Goal: Task Accomplishment & Management: Complete application form

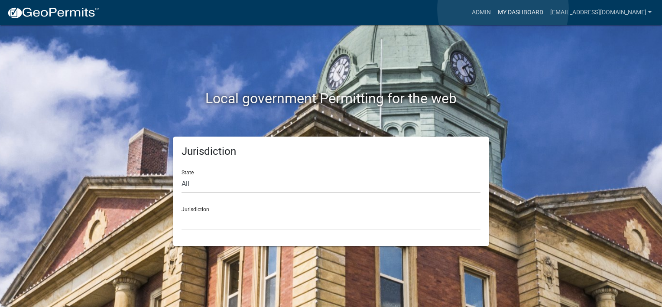
click at [503, 9] on link "My Dashboard" at bounding box center [520, 12] width 52 height 16
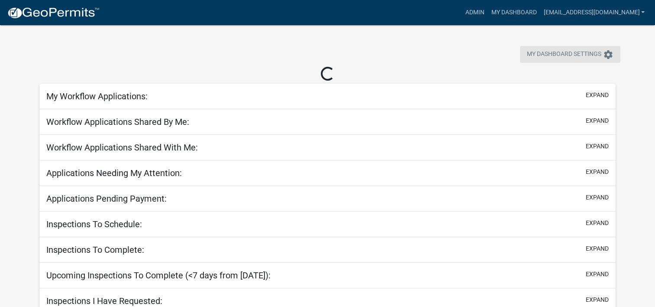
click at [550, 58] on icon "settings" at bounding box center [608, 54] width 10 height 10
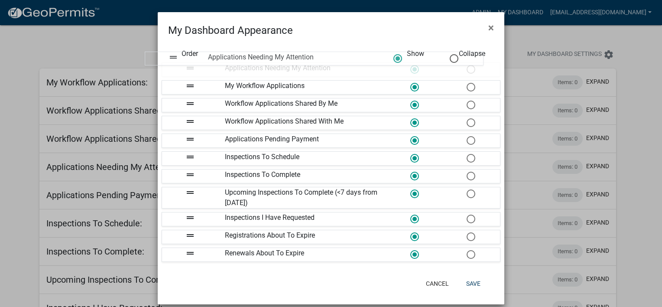
drag, startPoint x: 273, startPoint y: 122, endPoint x: 260, endPoint y: 58, distance: 65.5
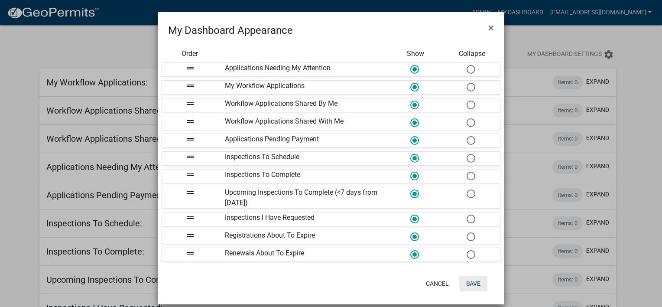
click at [471, 276] on button "Save" at bounding box center [473, 284] width 28 height 16
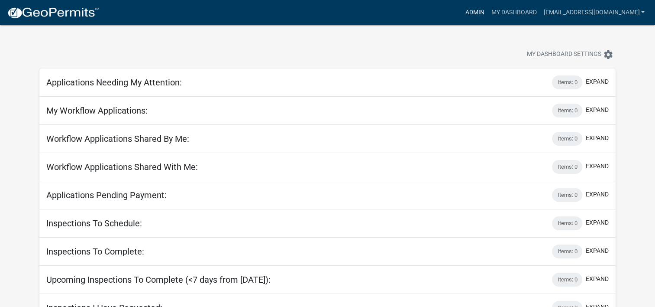
click at [475, 11] on link "Admin" at bounding box center [475, 12] width 26 height 16
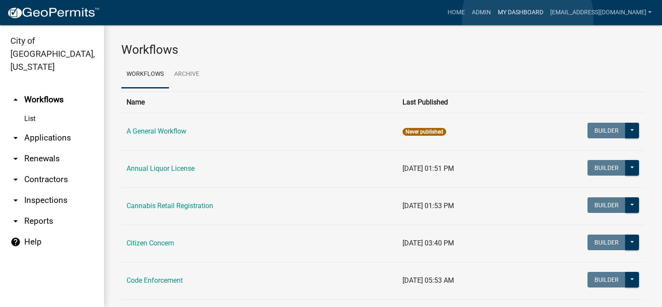
click at [528, 17] on link "My Dashboard" at bounding box center [520, 12] width 52 height 16
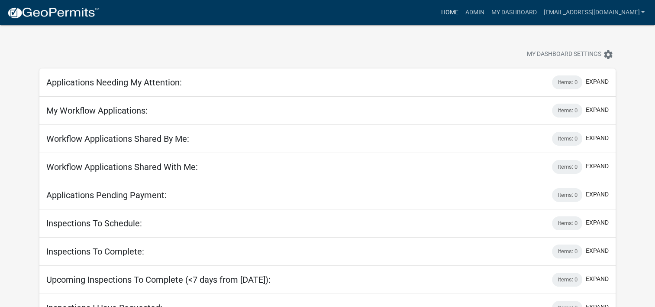
click at [444, 18] on link "Home" at bounding box center [450, 12] width 24 height 16
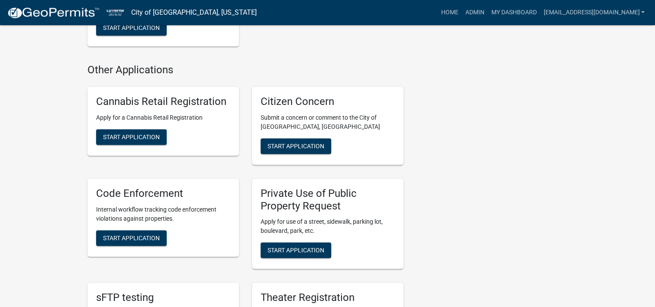
scroll to position [477, 0]
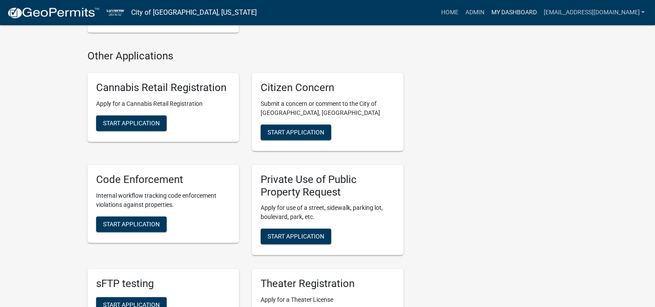
click at [520, 17] on link "My Dashboard" at bounding box center [514, 12] width 52 height 16
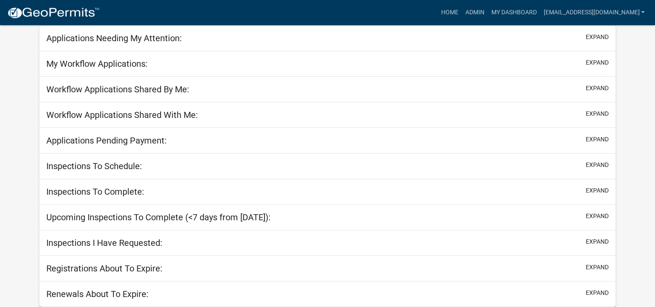
scroll to position [57, 0]
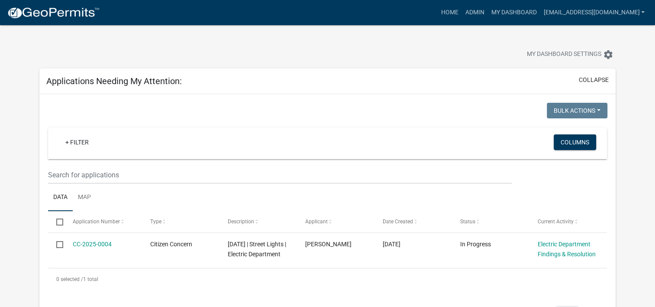
click at [550, 74] on div "Applications Needing My Attention: collapse" at bounding box center [327, 81] width 577 height 26
click at [550, 78] on button "collapse" at bounding box center [594, 79] width 30 height 9
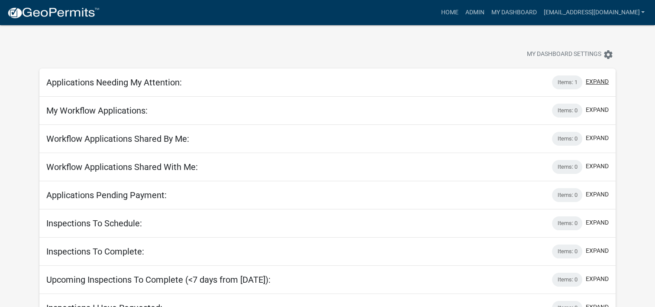
click at [550, 82] on button "expand" at bounding box center [597, 81] width 23 height 9
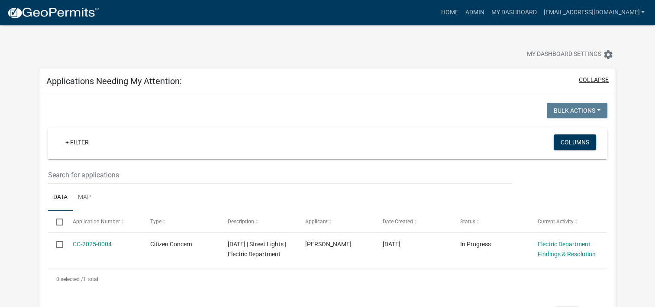
click at [550, 82] on button "collapse" at bounding box center [594, 79] width 30 height 9
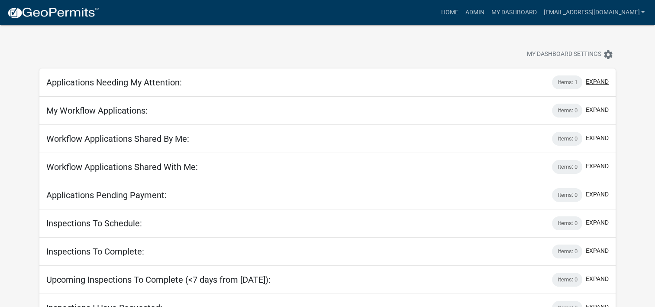
click at [550, 80] on button "expand" at bounding box center [597, 81] width 23 height 9
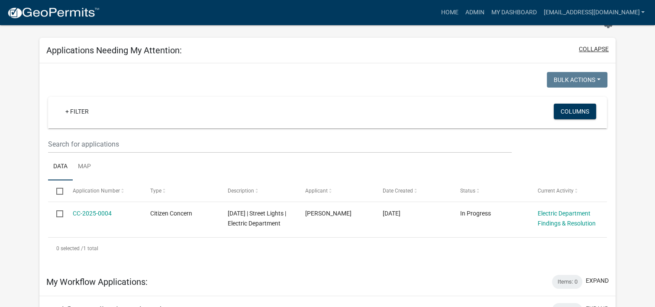
scroll to position [87, 0]
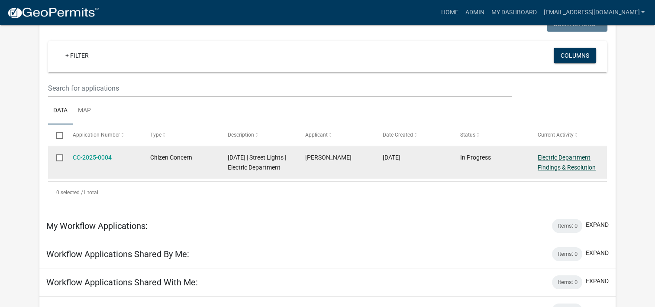
click at [550, 163] on link "Electric Department Findings & Resolution" at bounding box center [567, 162] width 58 height 17
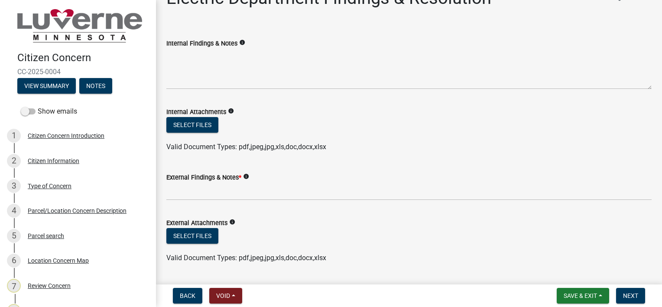
scroll to position [43, 0]
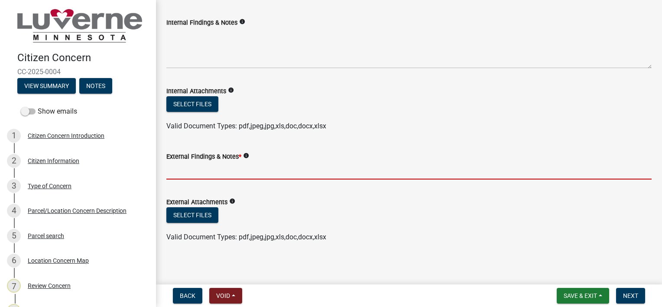
click at [341, 166] on input "External Findings & Notes *" at bounding box center [408, 171] width 485 height 18
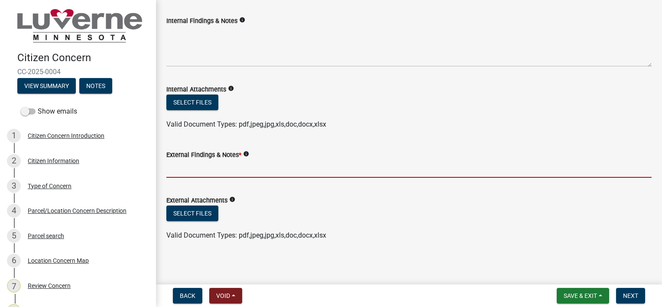
scroll to position [46, 0]
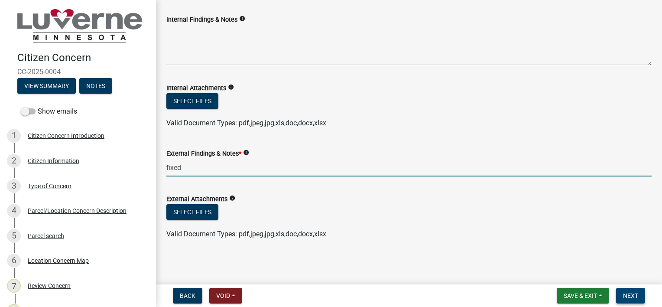
type input "fixed"
click at [550, 296] on button "Next" at bounding box center [630, 296] width 29 height 16
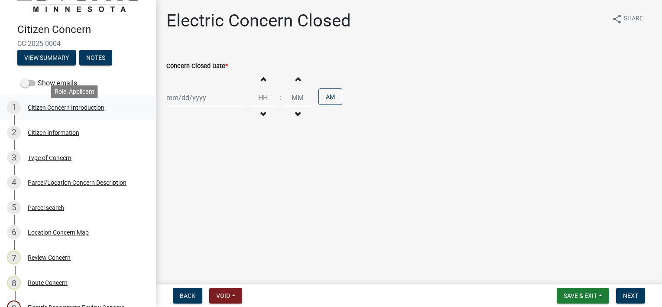
scroll to position [43, 0]
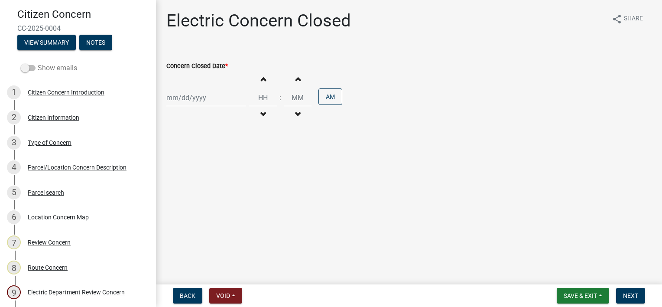
click at [33, 68] on span at bounding box center [28, 68] width 15 height 6
click at [38, 63] on input "Show emails" at bounding box center [38, 63] width 0 height 0
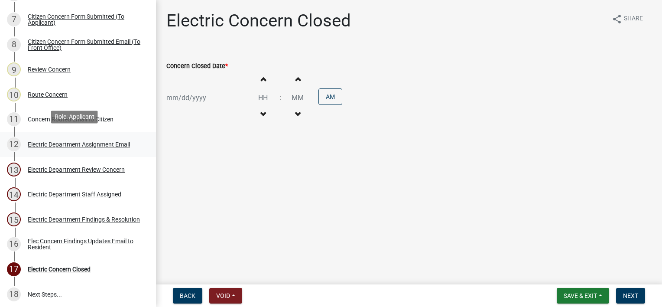
scroll to position [267, 0]
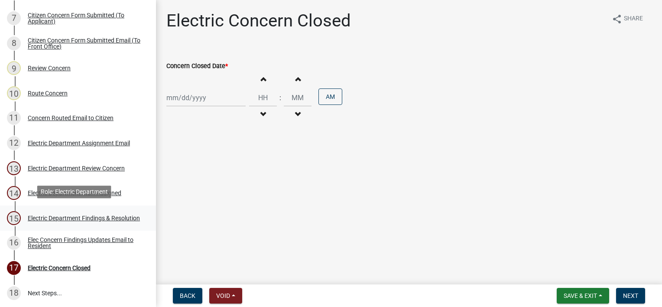
click at [90, 215] on div "Electric Department Findings & Resolution" at bounding box center [84, 218] width 112 height 6
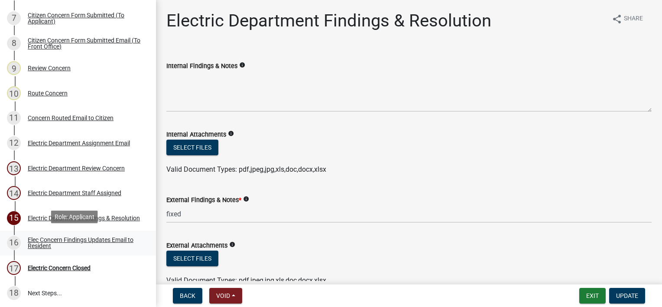
click at [97, 237] on div "Elec Concern Findings Updates Email to Resident" at bounding box center [85, 243] width 114 height 12
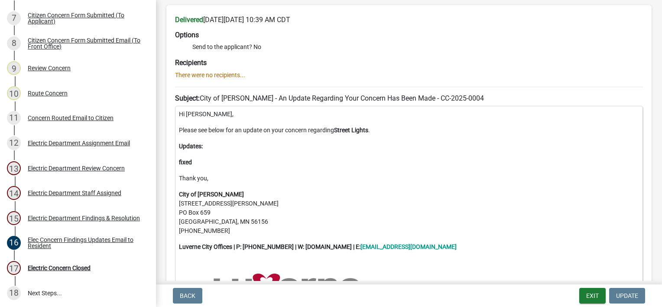
scroll to position [87, 0]
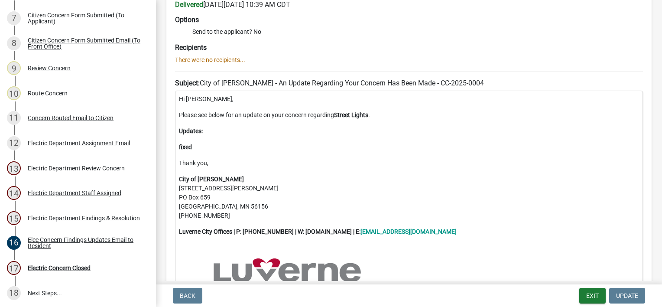
drag, startPoint x: 181, startPoint y: 133, endPoint x: 222, endPoint y: 133, distance: 40.7
click at [222, 133] on p "Updates:" at bounding box center [409, 130] width 460 height 9
drag, startPoint x: 222, startPoint y: 133, endPoint x: 187, endPoint y: 147, distance: 37.5
click at [193, 142] on div "Hi [PERSON_NAME], Please see below for an update on your concern regarding Stre…" at bounding box center [409, 254] width 468 height 326
drag, startPoint x: 179, startPoint y: 149, endPoint x: 260, endPoint y: 146, distance: 81.0
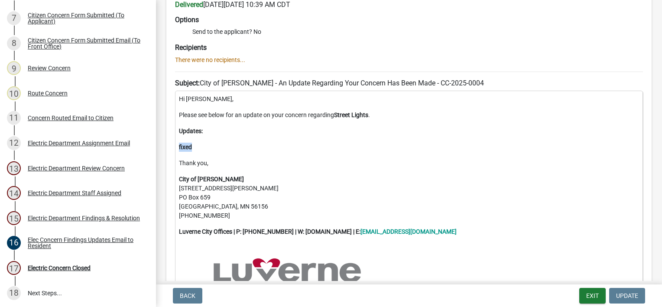
click at [260, 146] on p "fixed" at bounding box center [409, 147] width 460 height 9
drag, startPoint x: 260, startPoint y: 146, endPoint x: 188, endPoint y: 147, distance: 72.4
click at [188, 147] on strong "fixed" at bounding box center [185, 146] width 13 height 7
click at [185, 147] on strong "fixed" at bounding box center [185, 146] width 13 height 7
drag, startPoint x: 178, startPoint y: 149, endPoint x: 222, endPoint y: 147, distance: 43.8
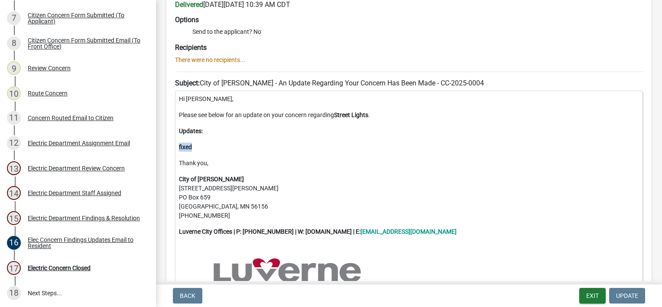
click at [222, 147] on div "Hi [PERSON_NAME], Please see below for an update on your concern regarding Stre…" at bounding box center [409, 254] width 468 height 326
drag, startPoint x: 222, startPoint y: 147, endPoint x: 240, endPoint y: 147, distance: 18.6
click at [238, 145] on p "fixed" at bounding box center [409, 147] width 460 height 9
click at [372, 198] on p "City of [PERSON_NAME] [STREET_ADDRESS][PERSON_NAME][PERSON_NAME] 507-449-2388" at bounding box center [409, 197] width 460 height 45
click at [79, 268] on div "Electric Concern Closed" at bounding box center [59, 268] width 63 height 6
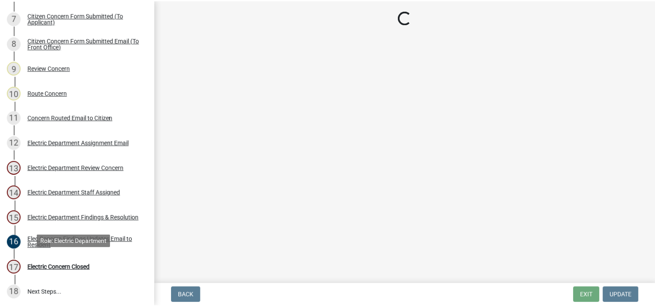
scroll to position [0, 0]
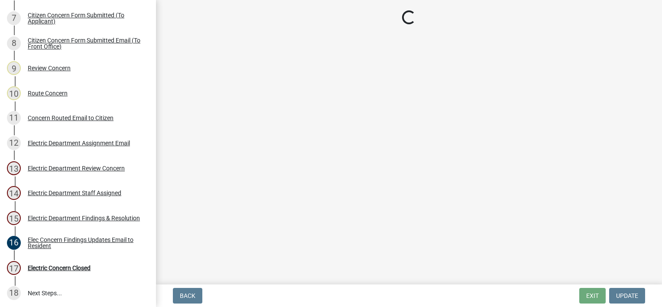
click at [358, 257] on main "Loading..." at bounding box center [409, 140] width 506 height 281
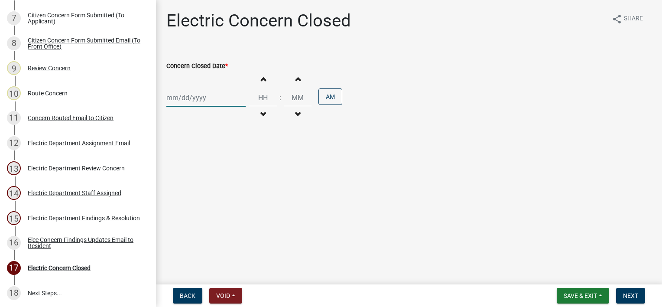
click at [206, 95] on div at bounding box center [205, 98] width 79 height 18
select select "9"
select select "2025"
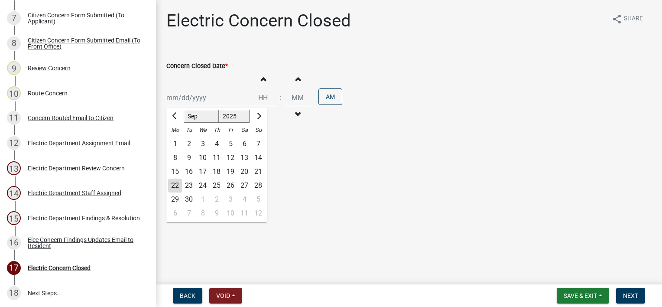
click at [174, 186] on div "22" at bounding box center [175, 185] width 14 height 14
type input "[DATE]"
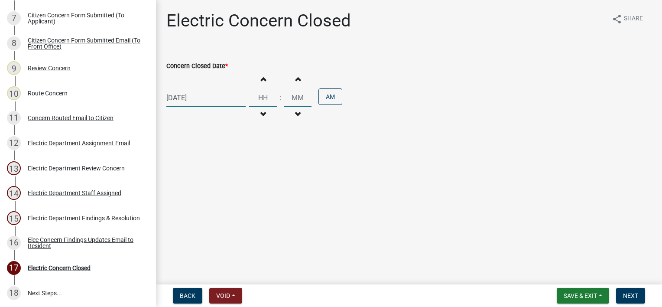
click at [261, 98] on input "Hours" at bounding box center [263, 98] width 28 height 18
type input "10"
type input "00"
click at [550, 292] on span "Next" at bounding box center [630, 295] width 15 height 7
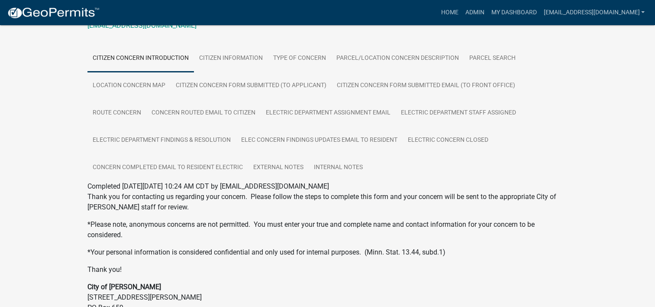
scroll to position [217, 0]
